Goal: Information Seeking & Learning: Learn about a topic

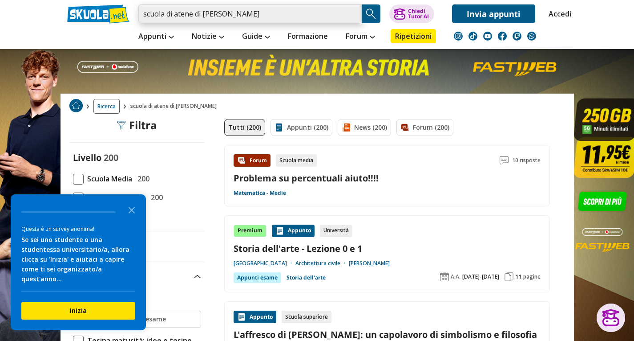
click at [251, 16] on input "scuola di atene di [PERSON_NAME]" at bounding box center [250, 13] width 224 height 19
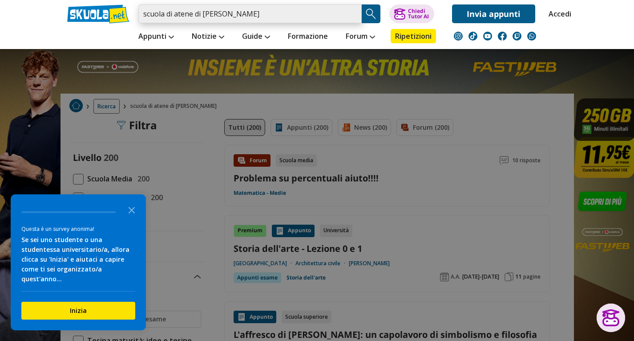
click at [316, 11] on input "scuola di atene di [PERSON_NAME]" at bounding box center [250, 13] width 224 height 19
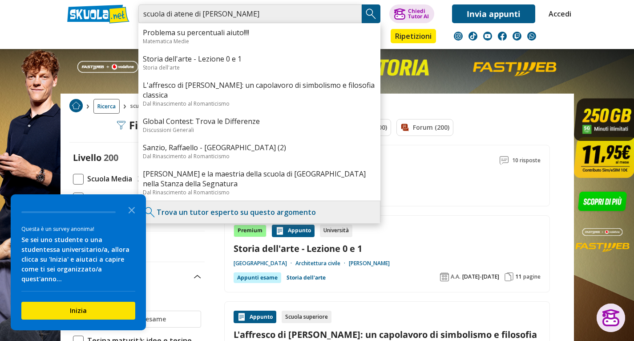
click at [276, 14] on input "scuola di atene di [PERSON_NAME]" at bounding box center [250, 13] width 224 height 19
click at [372, 10] on img "Search Button" at bounding box center [371, 13] width 13 height 13
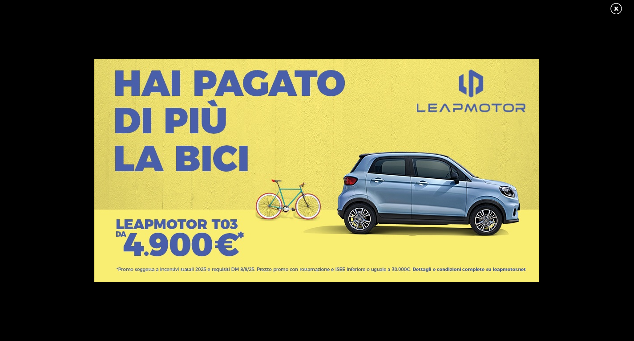
click at [613, 9] on link at bounding box center [621, 8] width 22 height 13
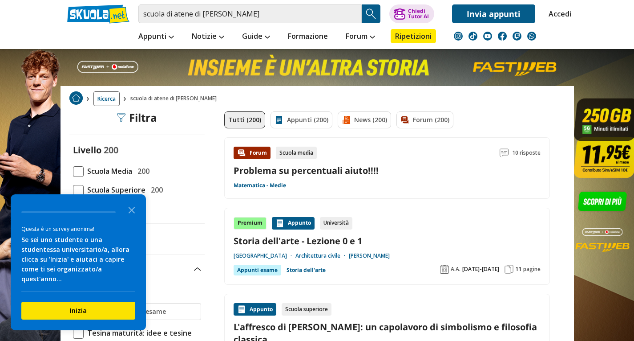
scroll to position [134, 0]
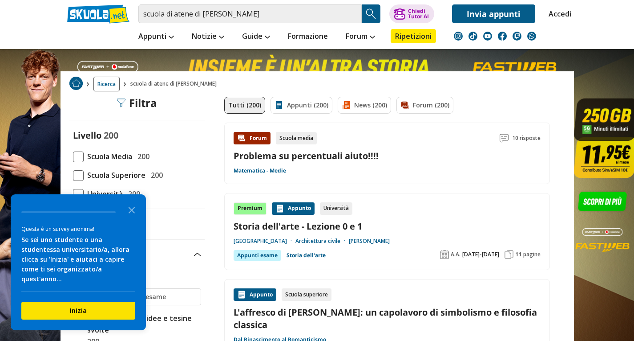
click at [290, 225] on link "Storia dell'arte - Lezione 0 e 1" at bounding box center [387, 226] width 307 height 12
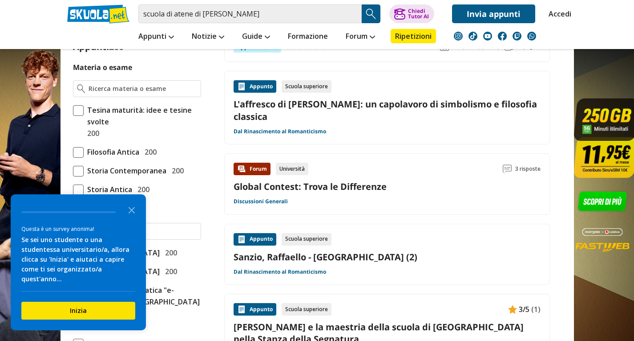
scroll to position [312, 0]
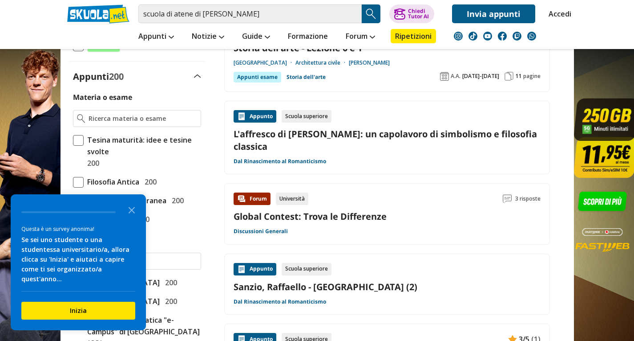
click at [325, 134] on link "L'affresco di [PERSON_NAME]: un capolavoro di simbolismo e filosofia classica" at bounding box center [387, 140] width 307 height 24
